Goal: Submit feedback/report problem

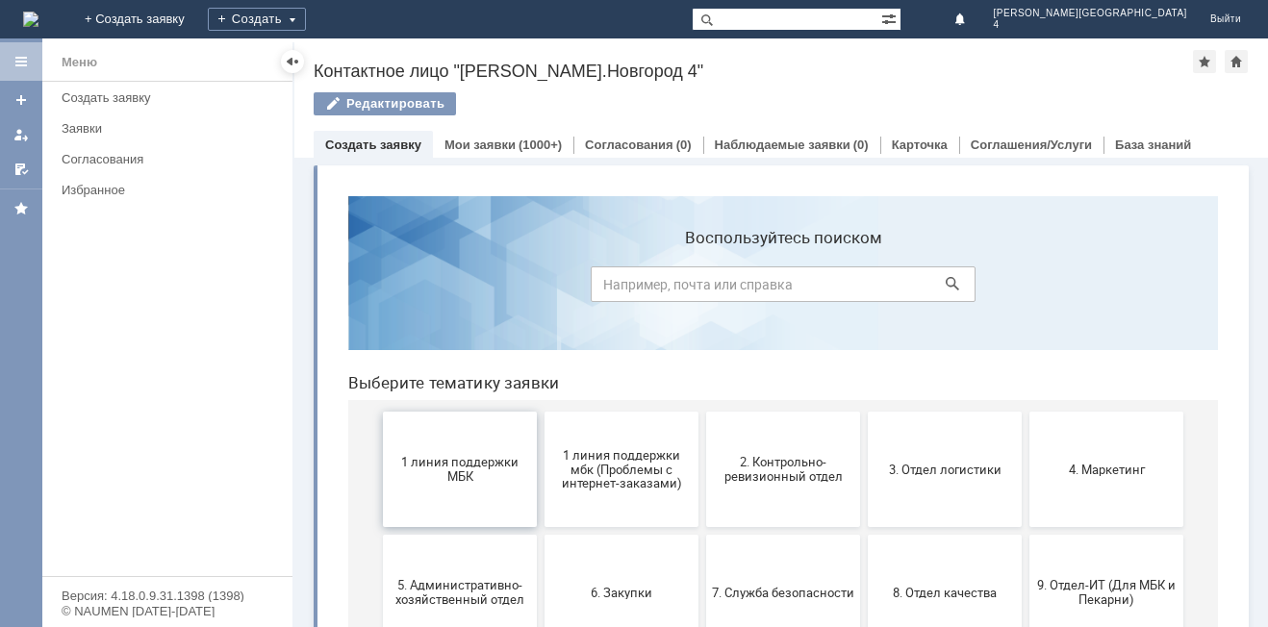
click at [496, 445] on button "1 линия поддержки МБК" at bounding box center [460, 469] width 154 height 115
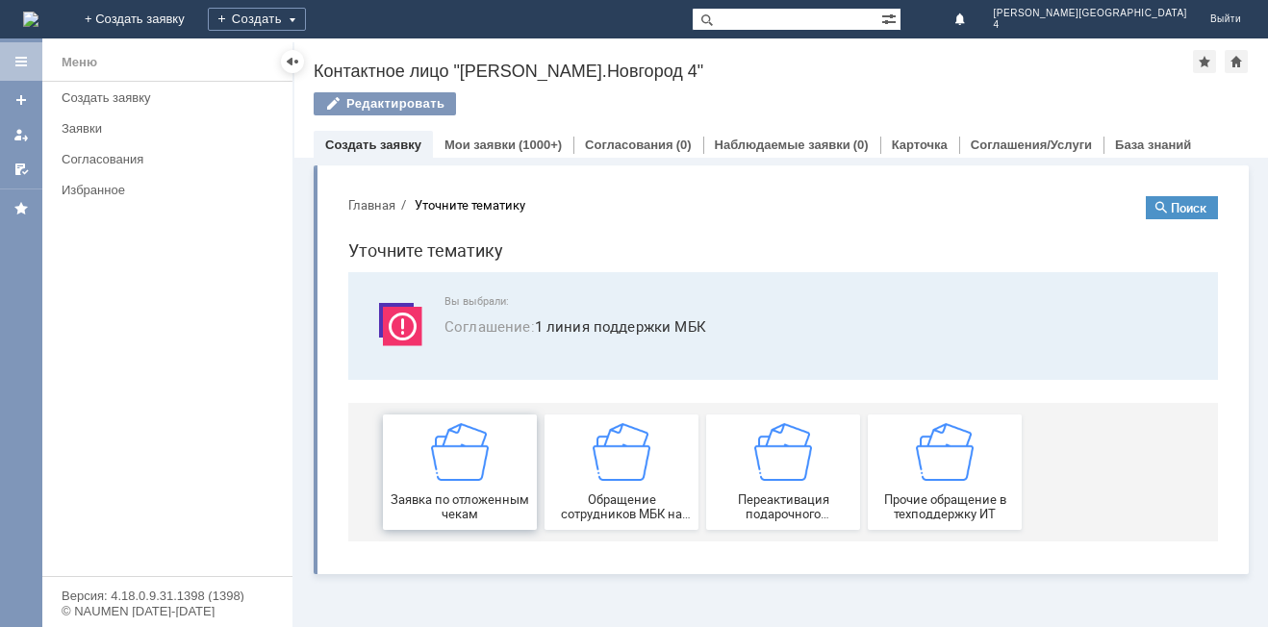
click at [461, 455] on img at bounding box center [460, 452] width 58 height 58
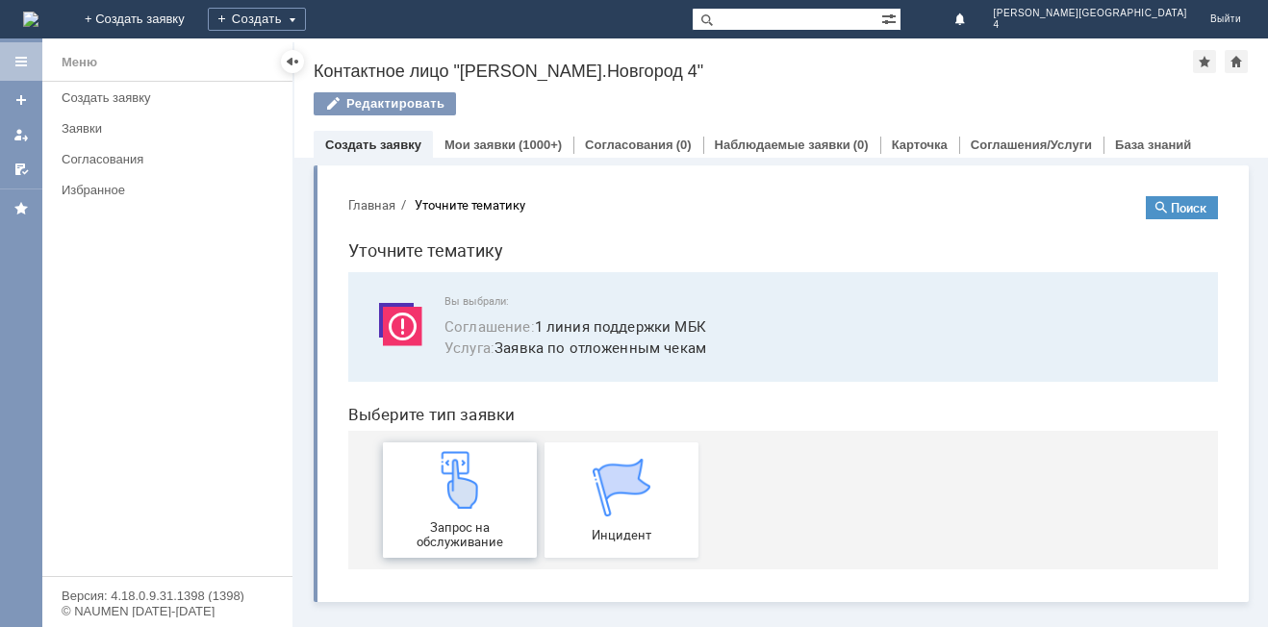
click at [467, 465] on img at bounding box center [460, 480] width 58 height 58
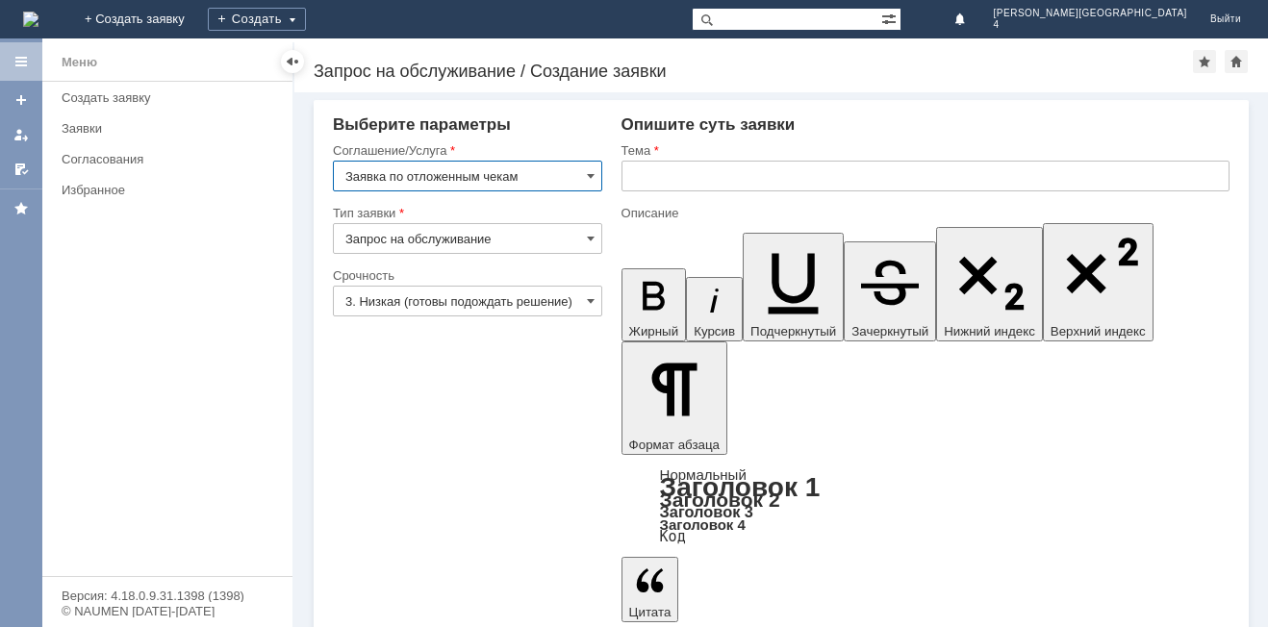
click at [773, 181] on input "text" at bounding box center [926, 176] width 608 height 31
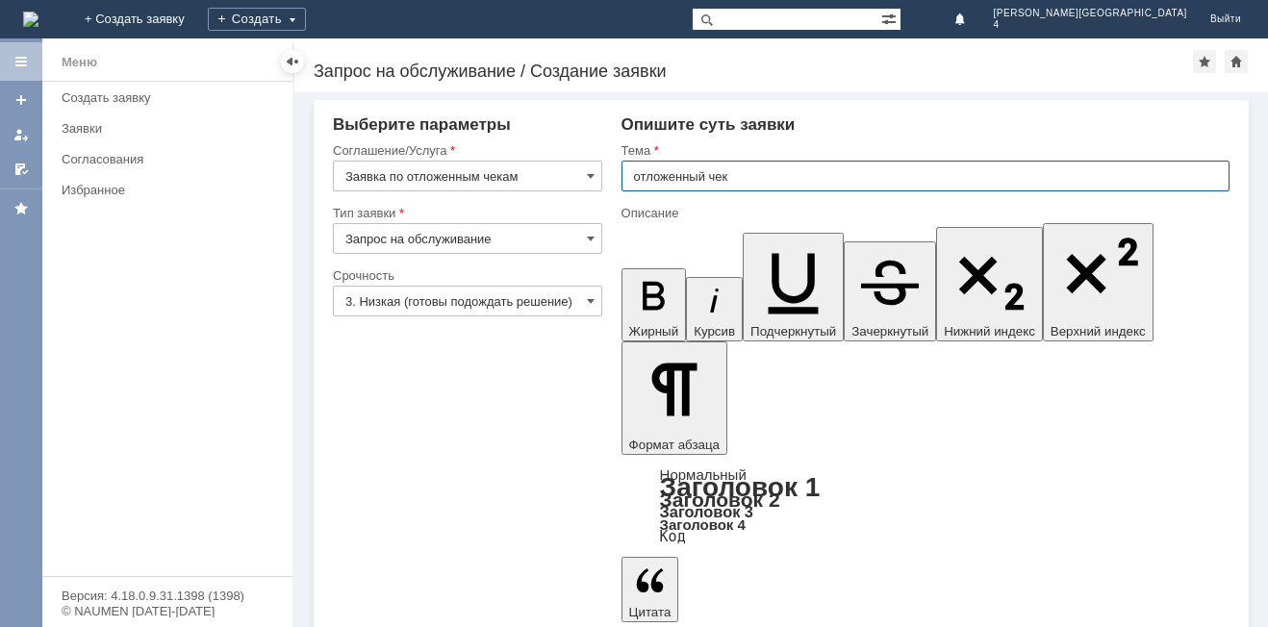
type input "отложенный чек"
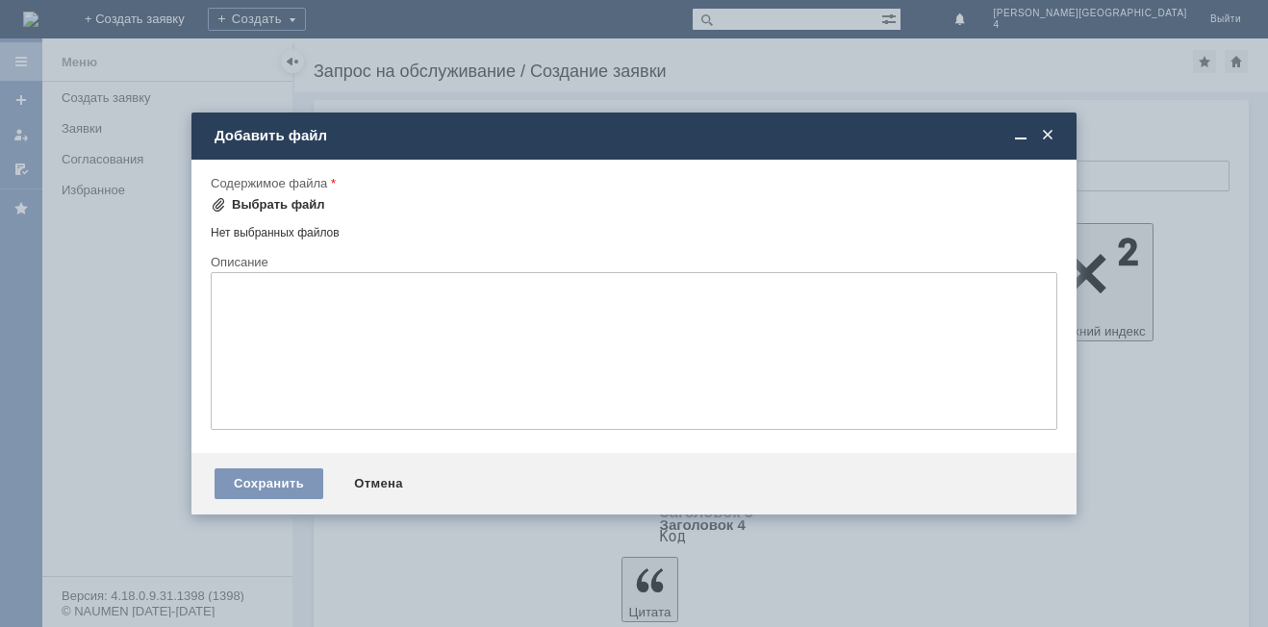
click at [288, 204] on div "Выбрать файл" at bounding box center [278, 204] width 93 height 15
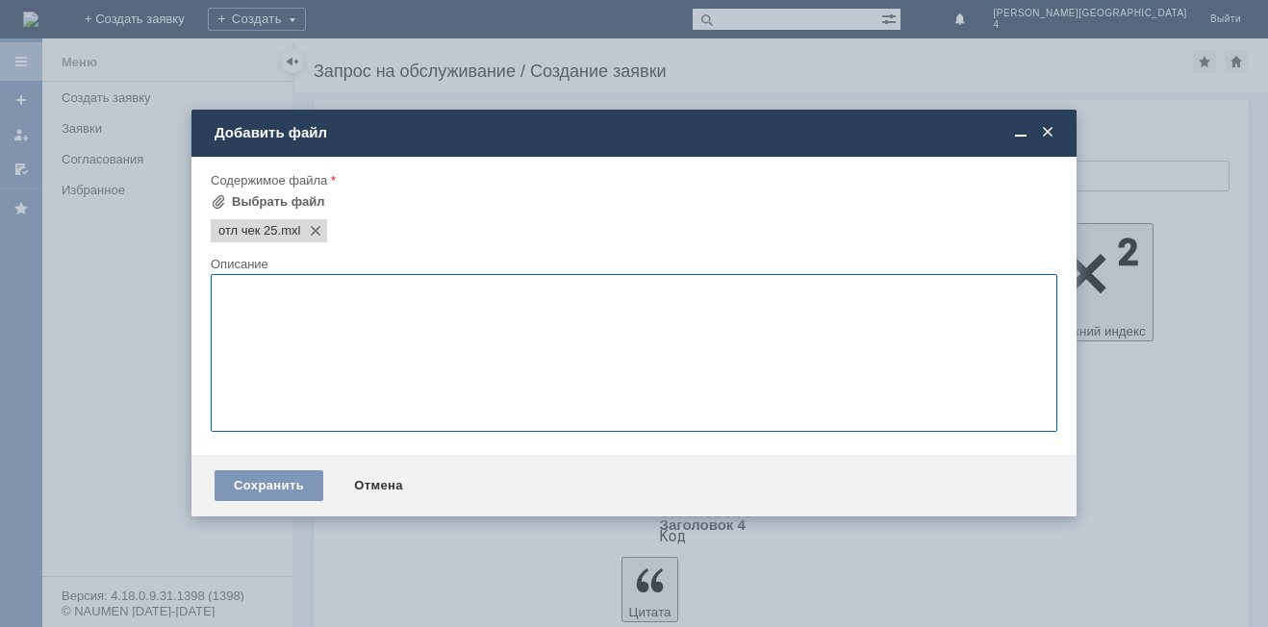
click at [357, 372] on textarea at bounding box center [634, 353] width 847 height 158
type textarea "прошу отложить отложенный чек"
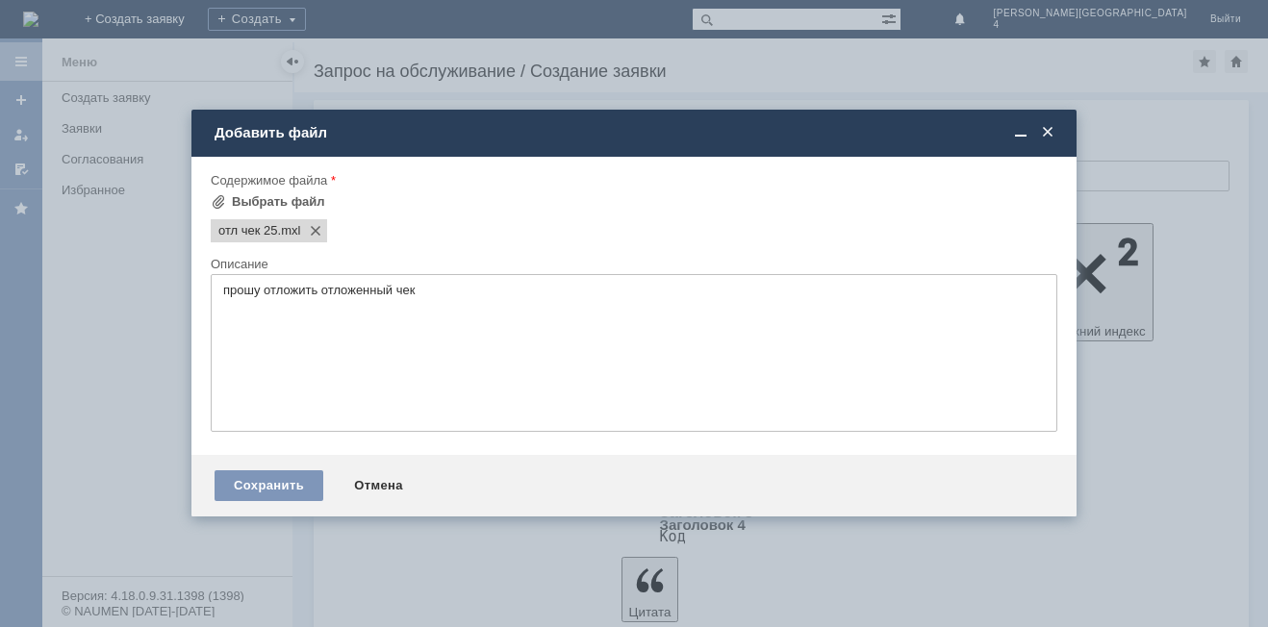
click at [287, 466] on div "Сохранить Отмена" at bounding box center [634, 486] width 885 height 62
click at [291, 494] on div "Сохранить" at bounding box center [269, 486] width 109 height 31
